Goal: Obtain resource: Obtain resource

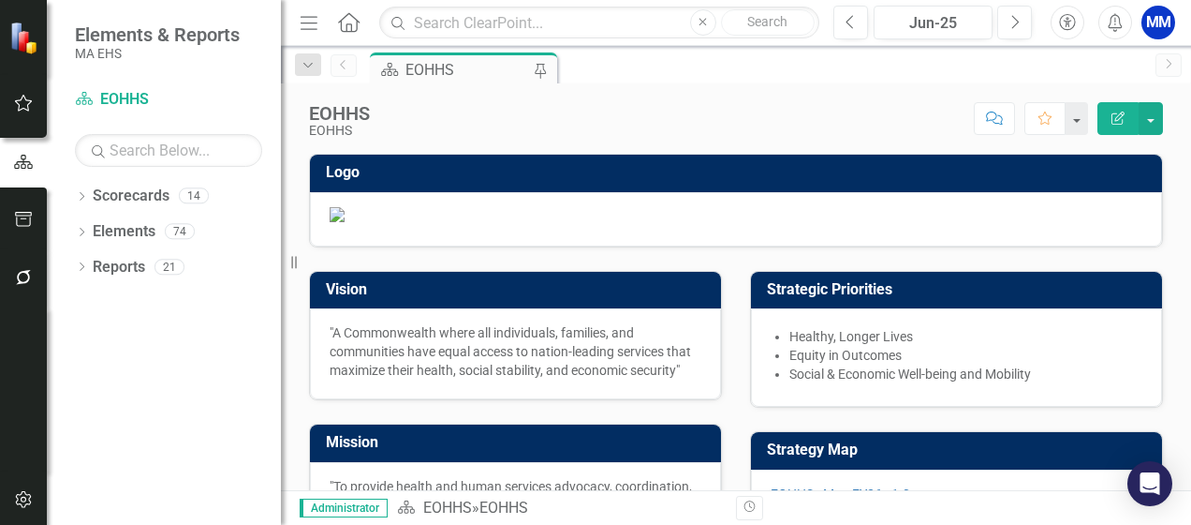
scroll to position [131, 0]
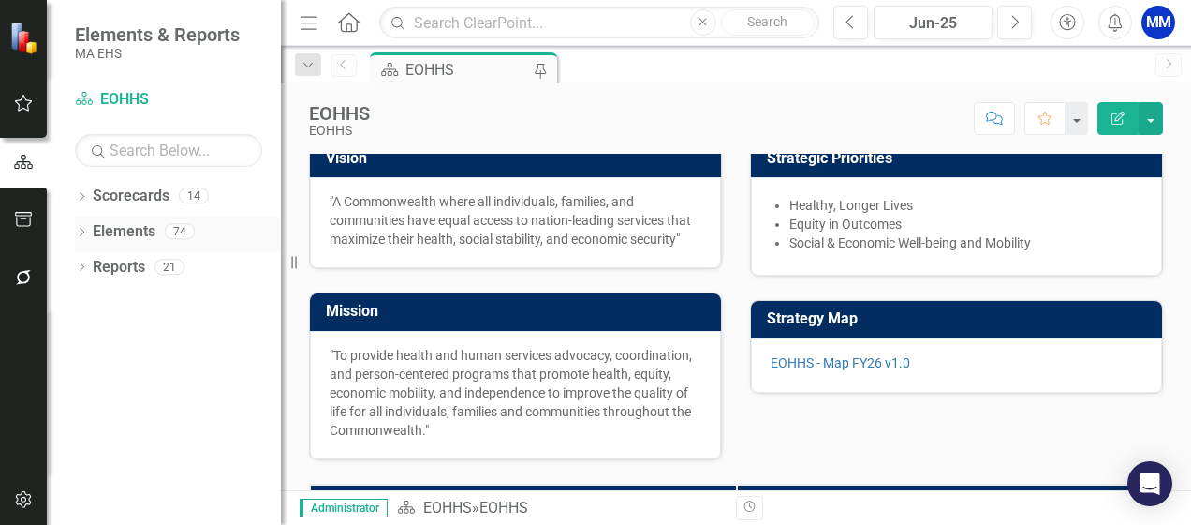
click at [83, 230] on icon at bounding box center [82, 232] width 5 height 8
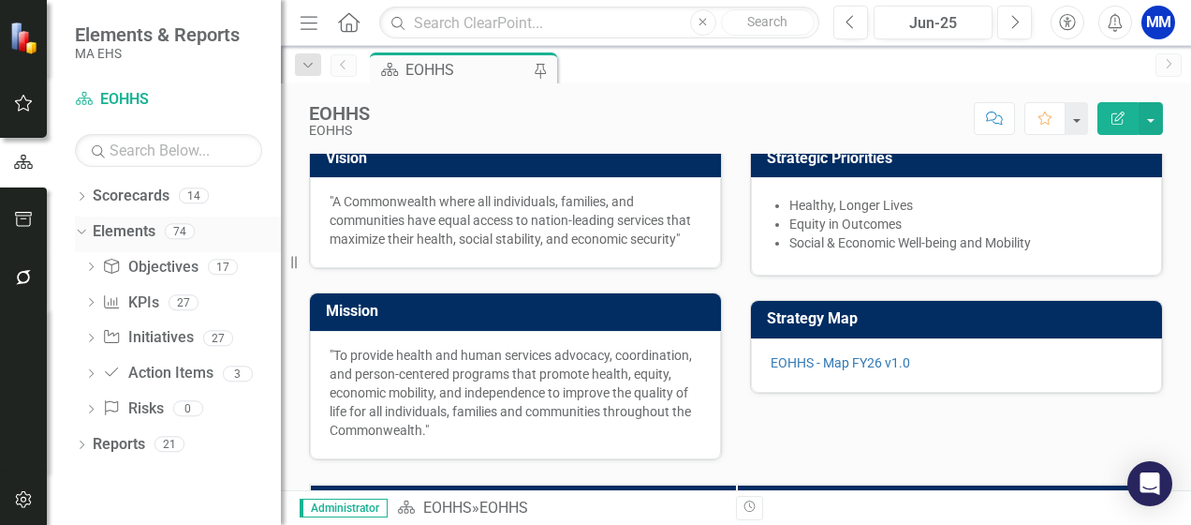
click at [83, 230] on icon at bounding box center [81, 231] width 8 height 5
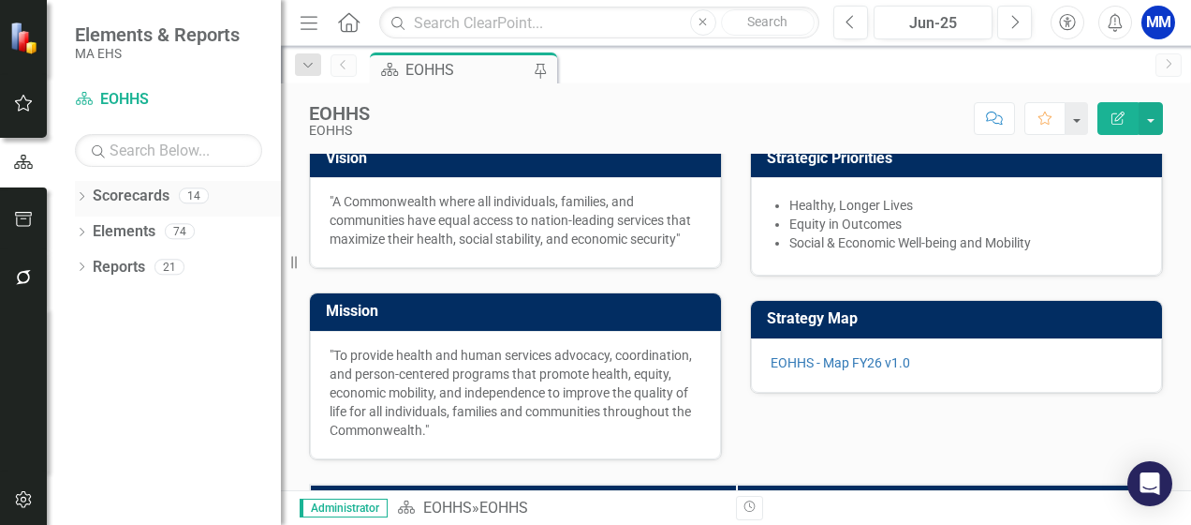
click at [86, 200] on icon "Dropdown" at bounding box center [81, 198] width 13 height 10
click at [28, 218] on icon "button" at bounding box center [24, 219] width 20 height 15
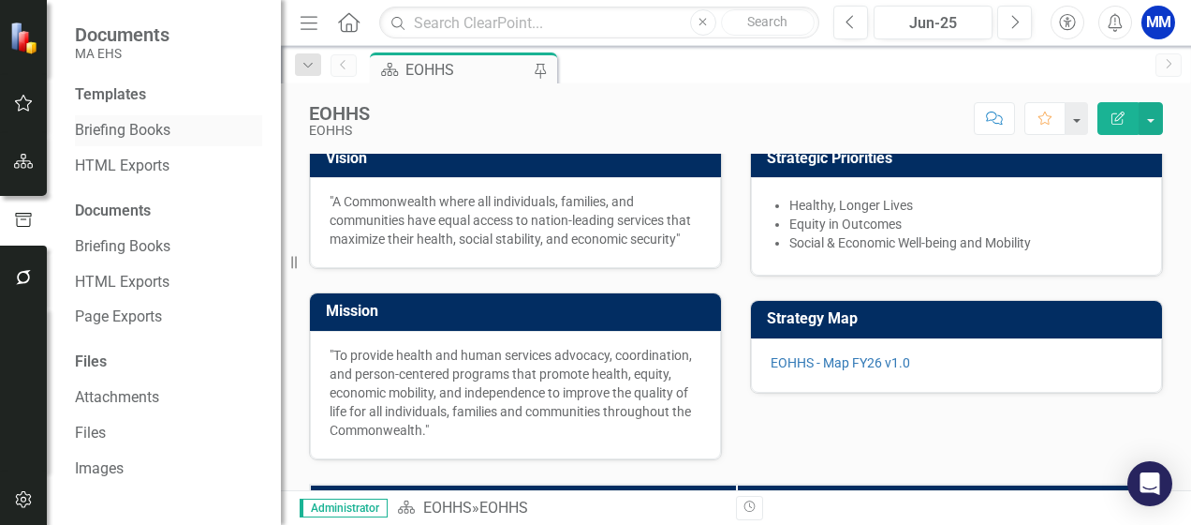
click at [186, 128] on link "Briefing Books" at bounding box center [168, 131] width 187 height 22
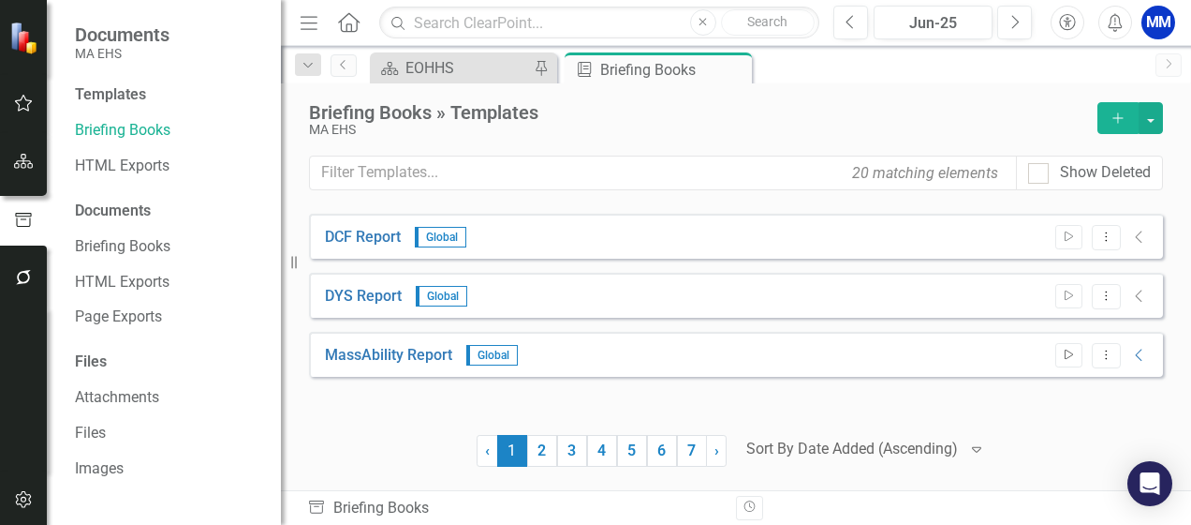
click at [1065, 358] on icon "Start" at bounding box center [1069, 354] width 14 height 11
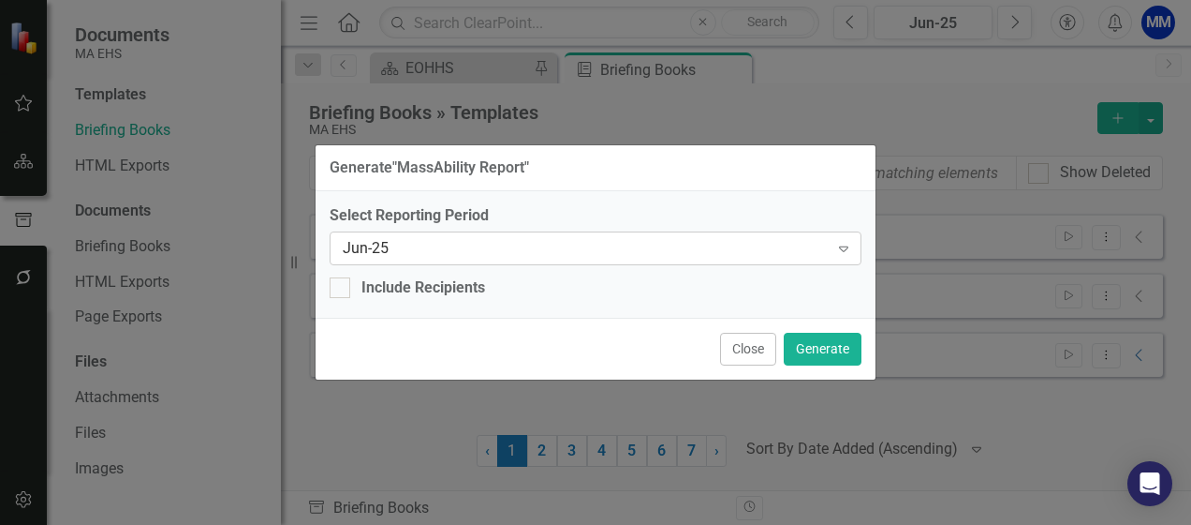
click at [837, 246] on icon "Expand" at bounding box center [844, 248] width 19 height 15
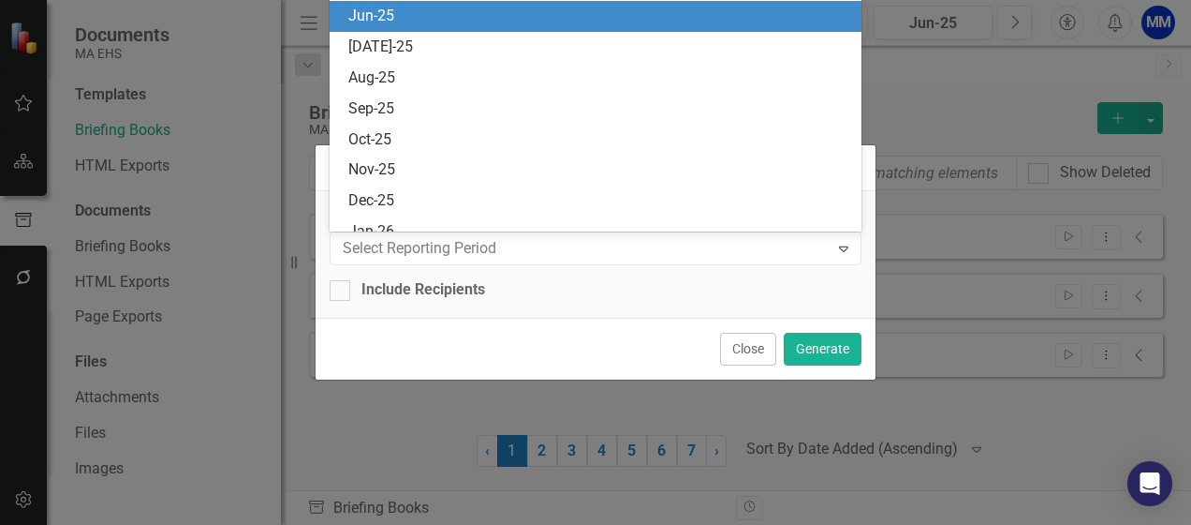
scroll to position [1354, 0]
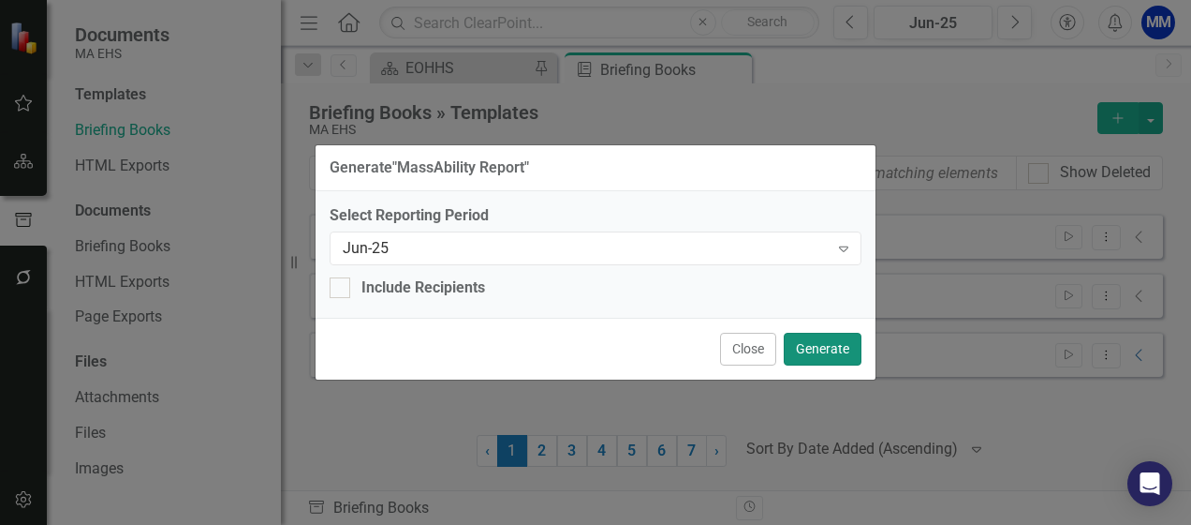
click at [823, 356] on button "Generate" at bounding box center [823, 349] width 78 height 33
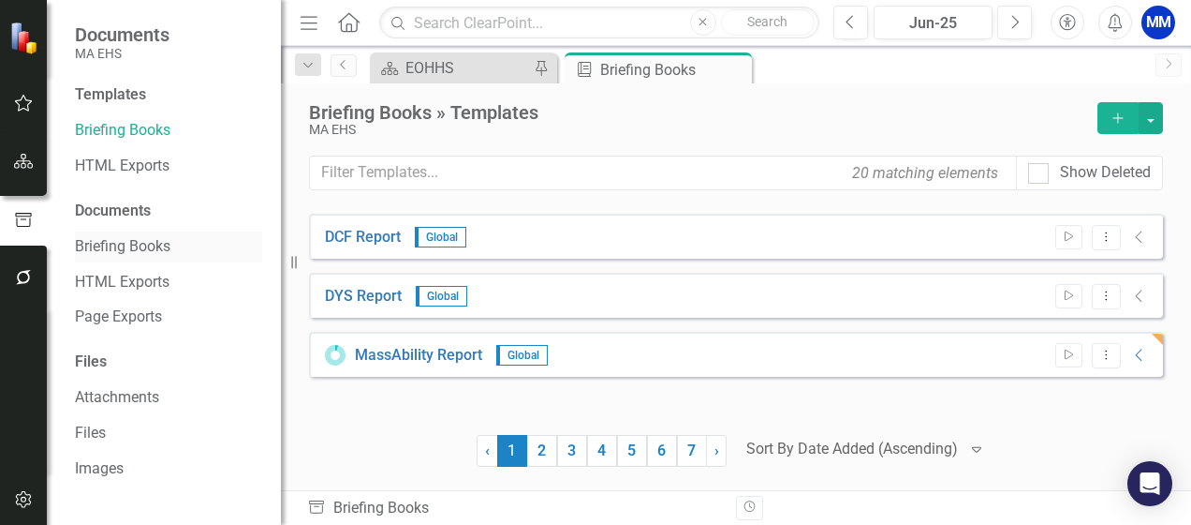
click at [164, 238] on link "Briefing Books" at bounding box center [168, 247] width 187 height 22
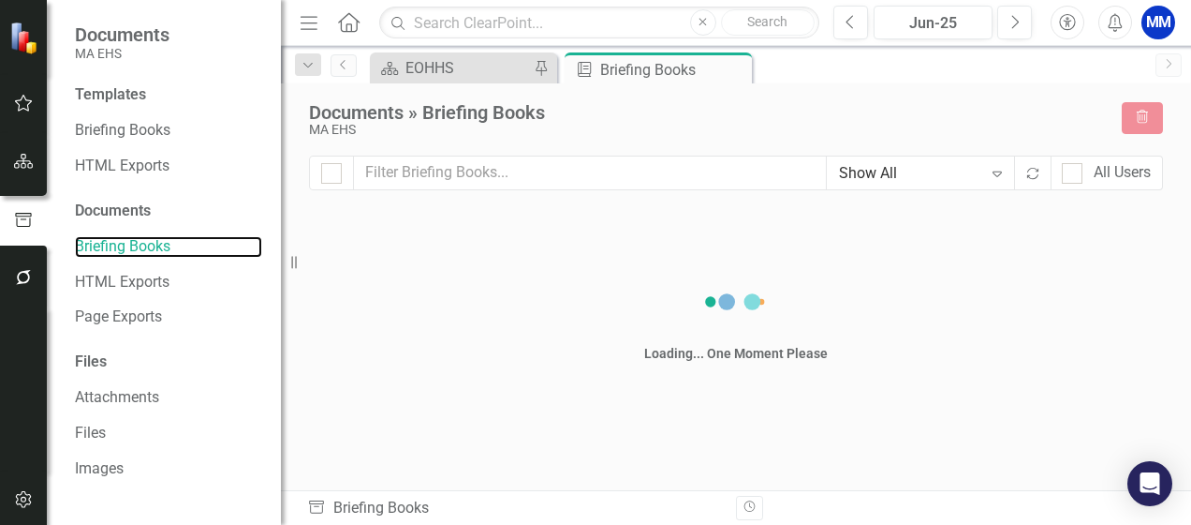
checkbox input "false"
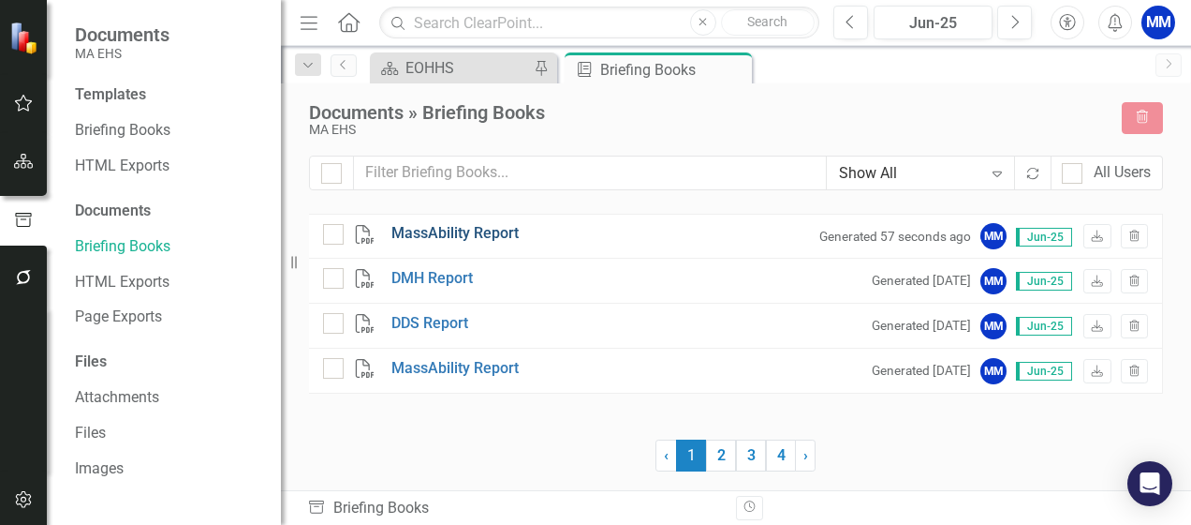
click at [494, 234] on link "MassAbility Report" at bounding box center [455, 234] width 127 height 22
